Goal: Communication & Community: Share content

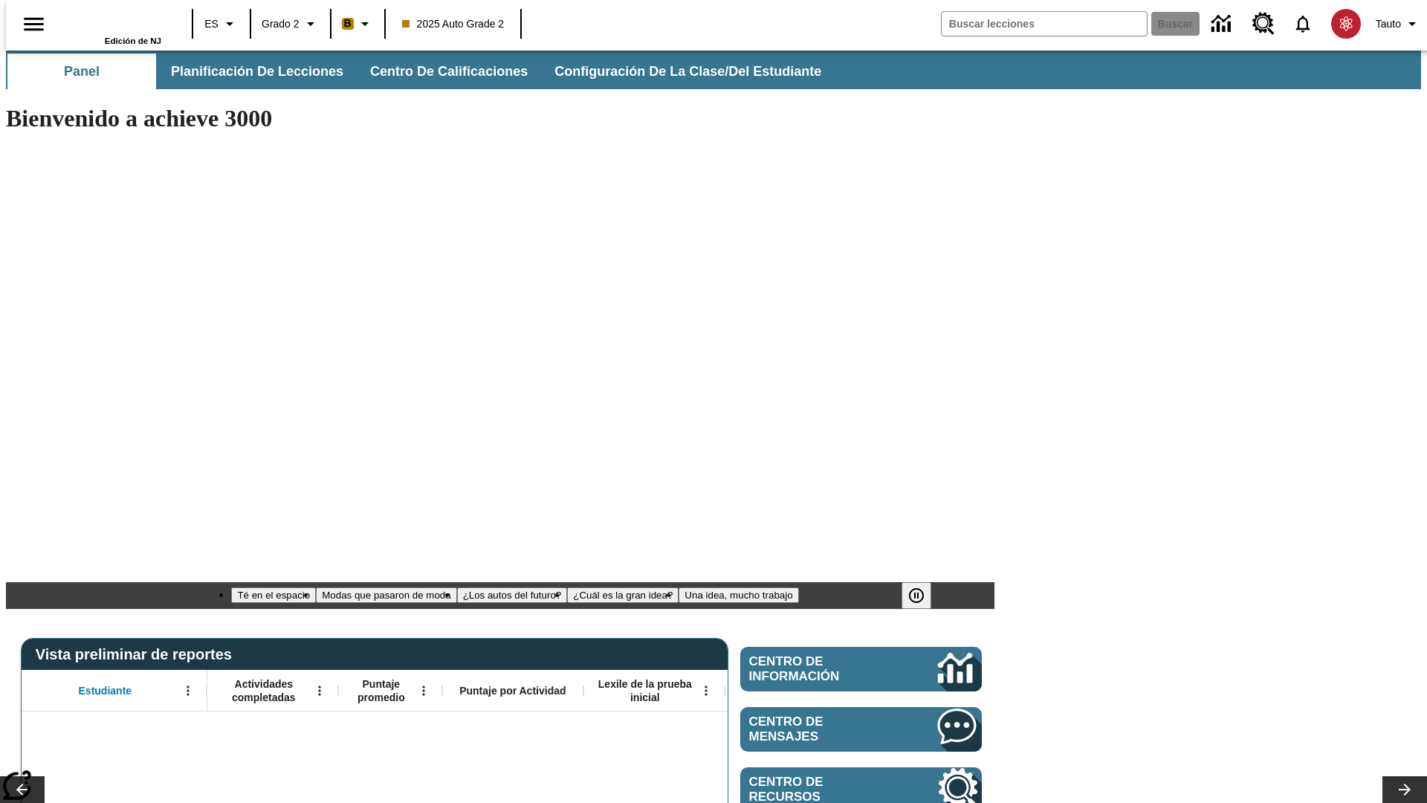
type input "-1"
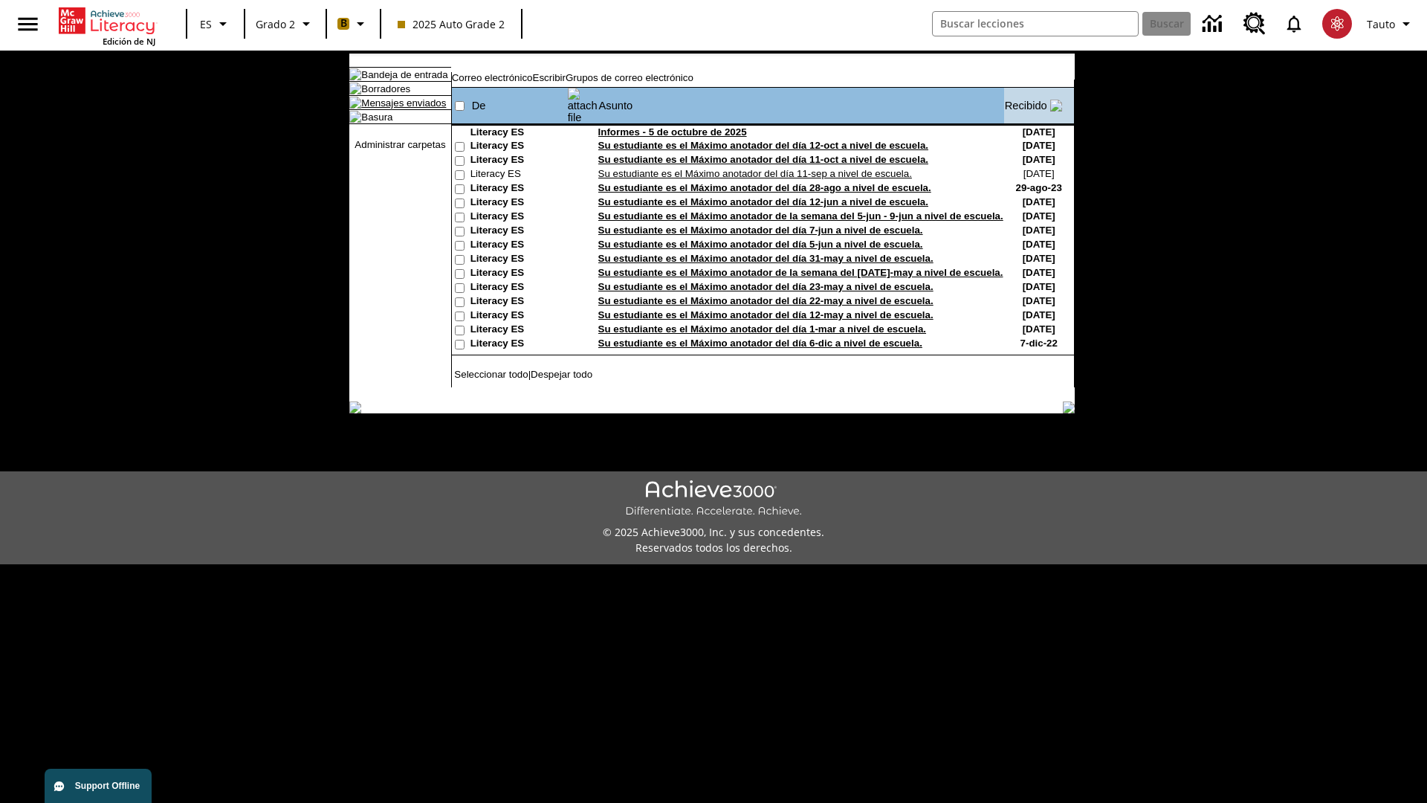
click at [404, 109] on link "Mensajes enviados" at bounding box center [403, 102] width 85 height 11
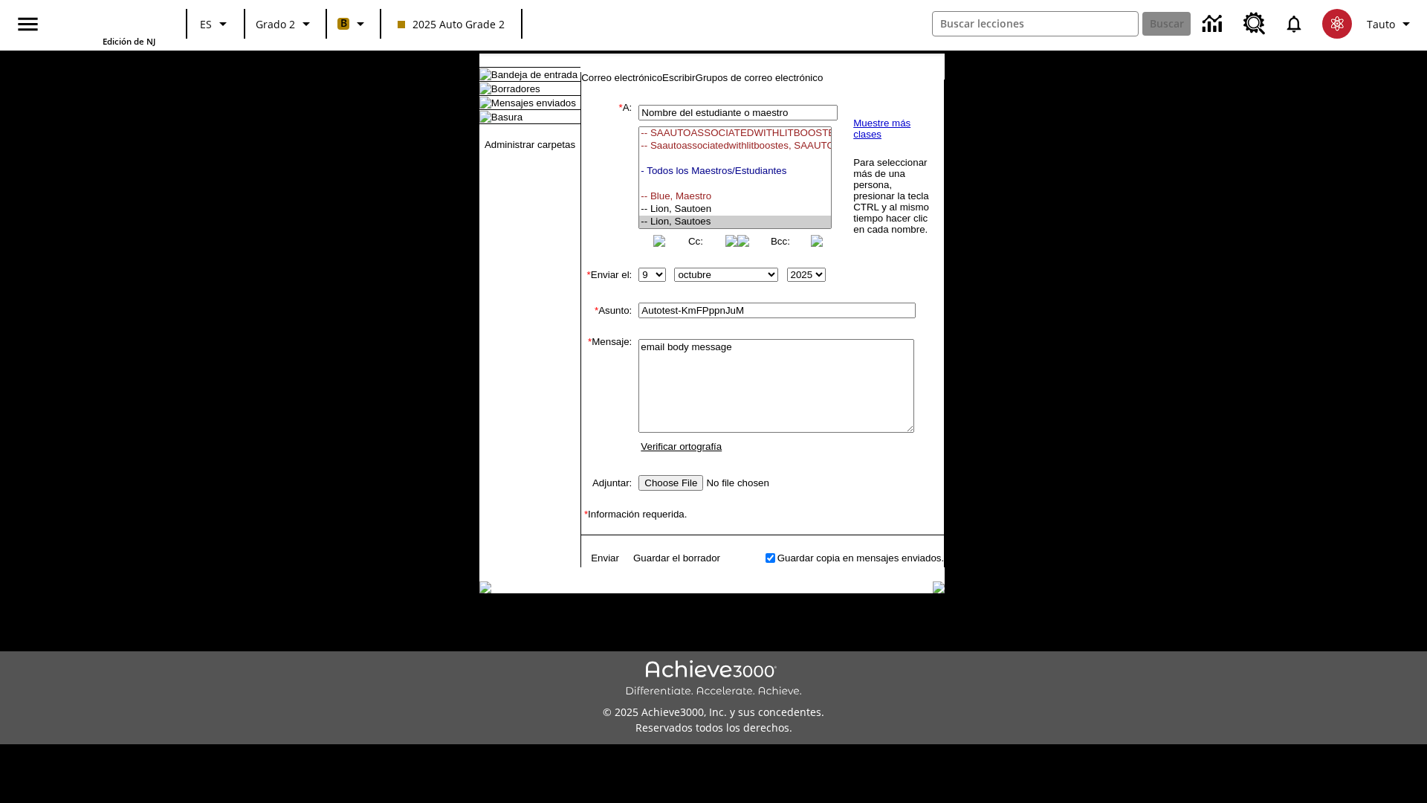
select select "U,21437111,1"
